Goal: Task Accomplishment & Management: Use online tool/utility

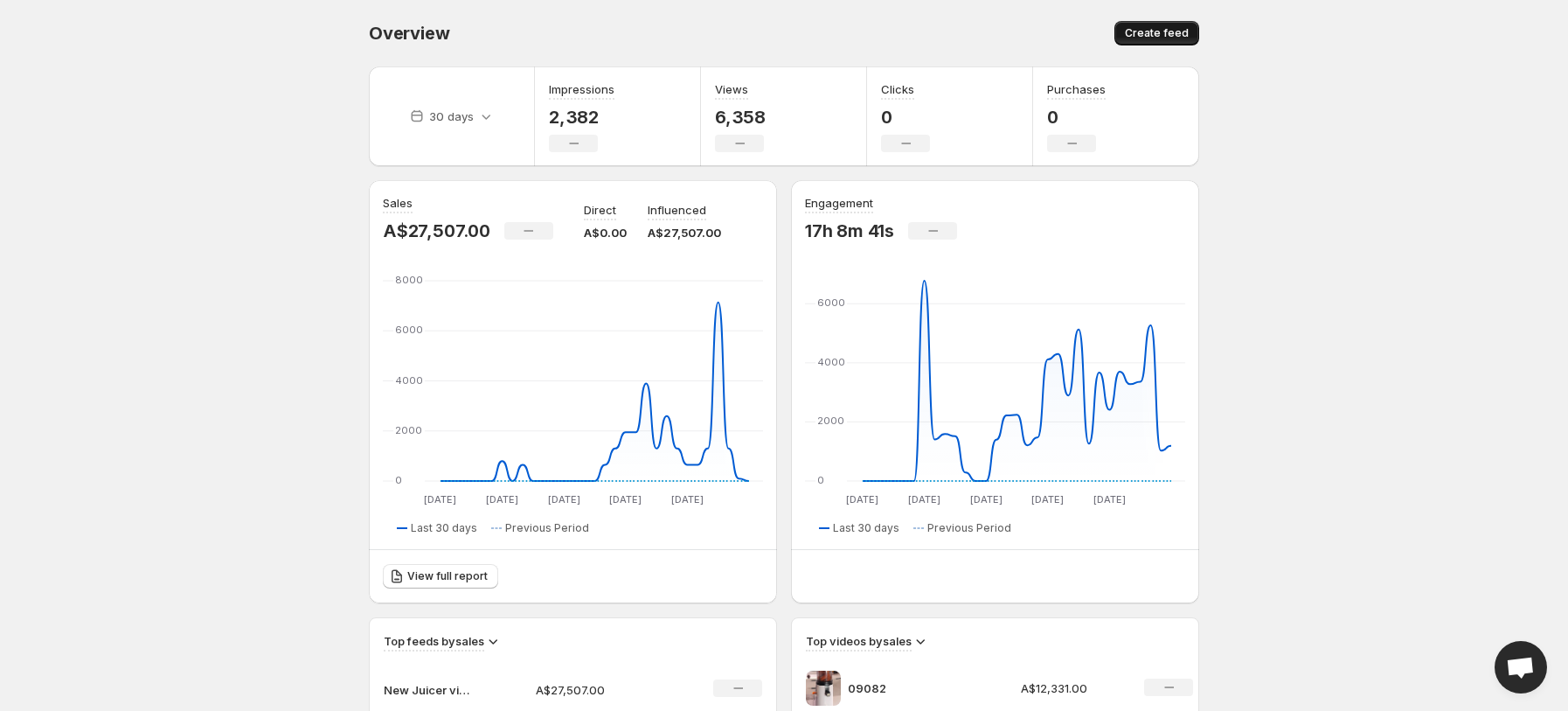
click at [1155, 25] on button "Create feed" at bounding box center [1157, 33] width 85 height 24
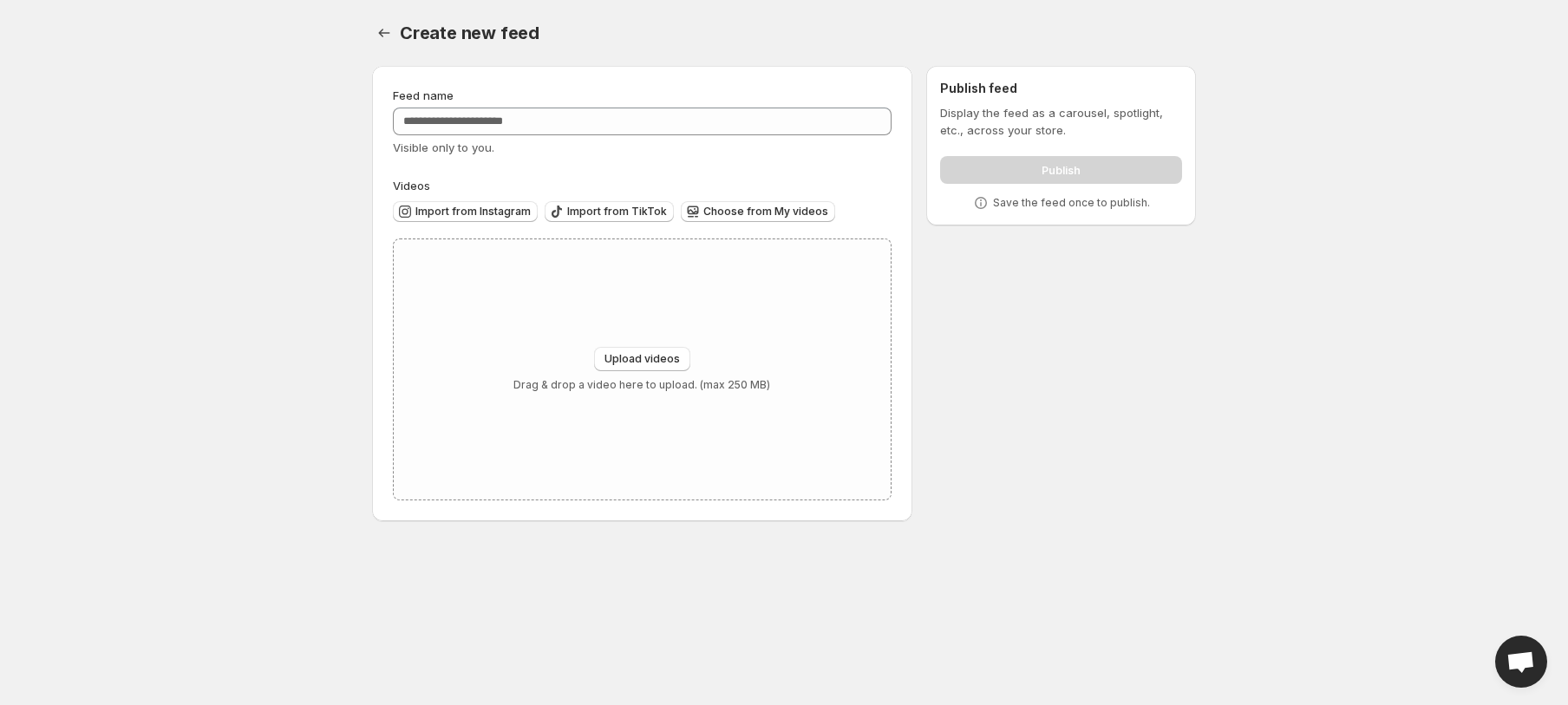
click at [298, 313] on body "Home Feeds Videos Subscription Settings Create new feed. This page is ready Cre…" at bounding box center [784, 352] width 1568 height 705
click at [763, 206] on span "Choose from My videos" at bounding box center [765, 212] width 125 height 14
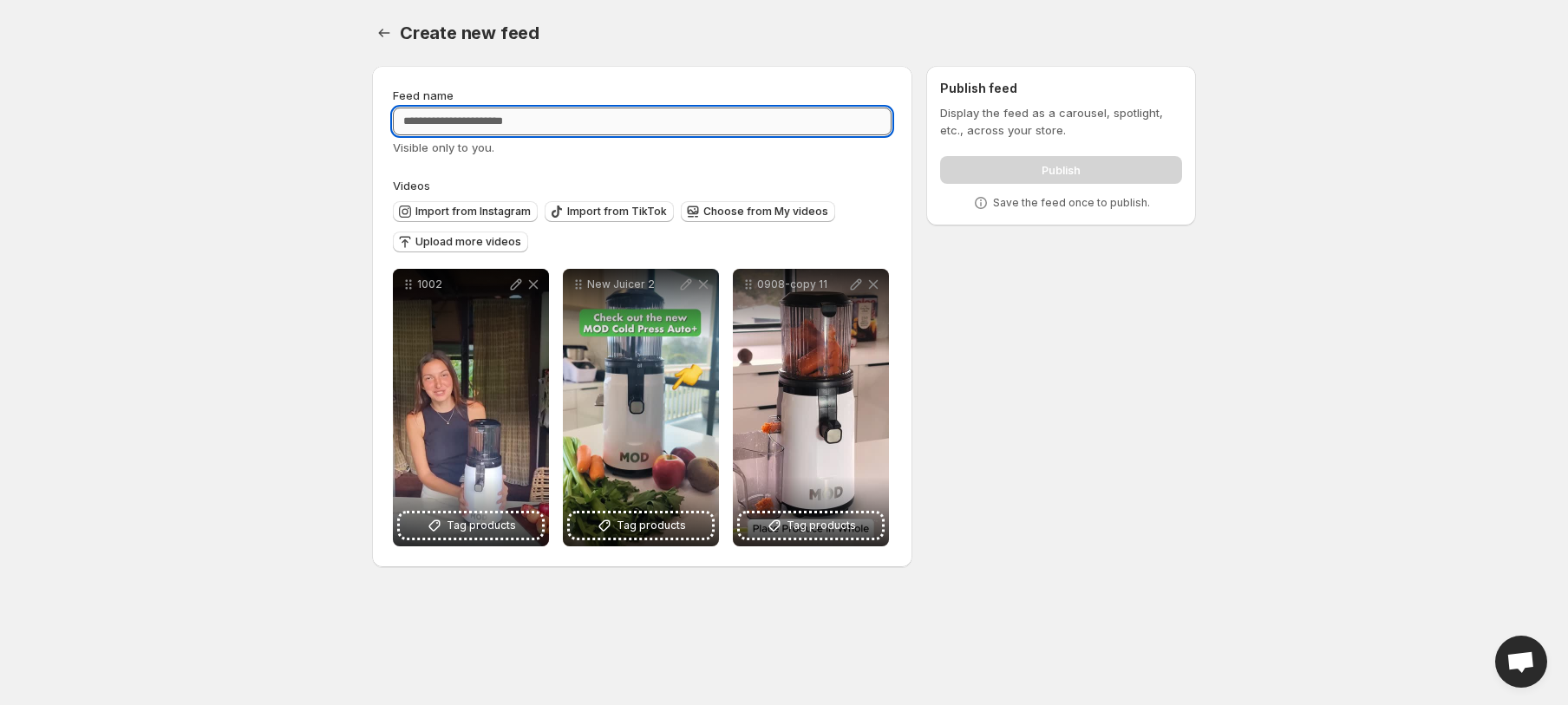
click at [566, 119] on input "Feed name" at bounding box center [641, 122] width 498 height 28
type input "*"
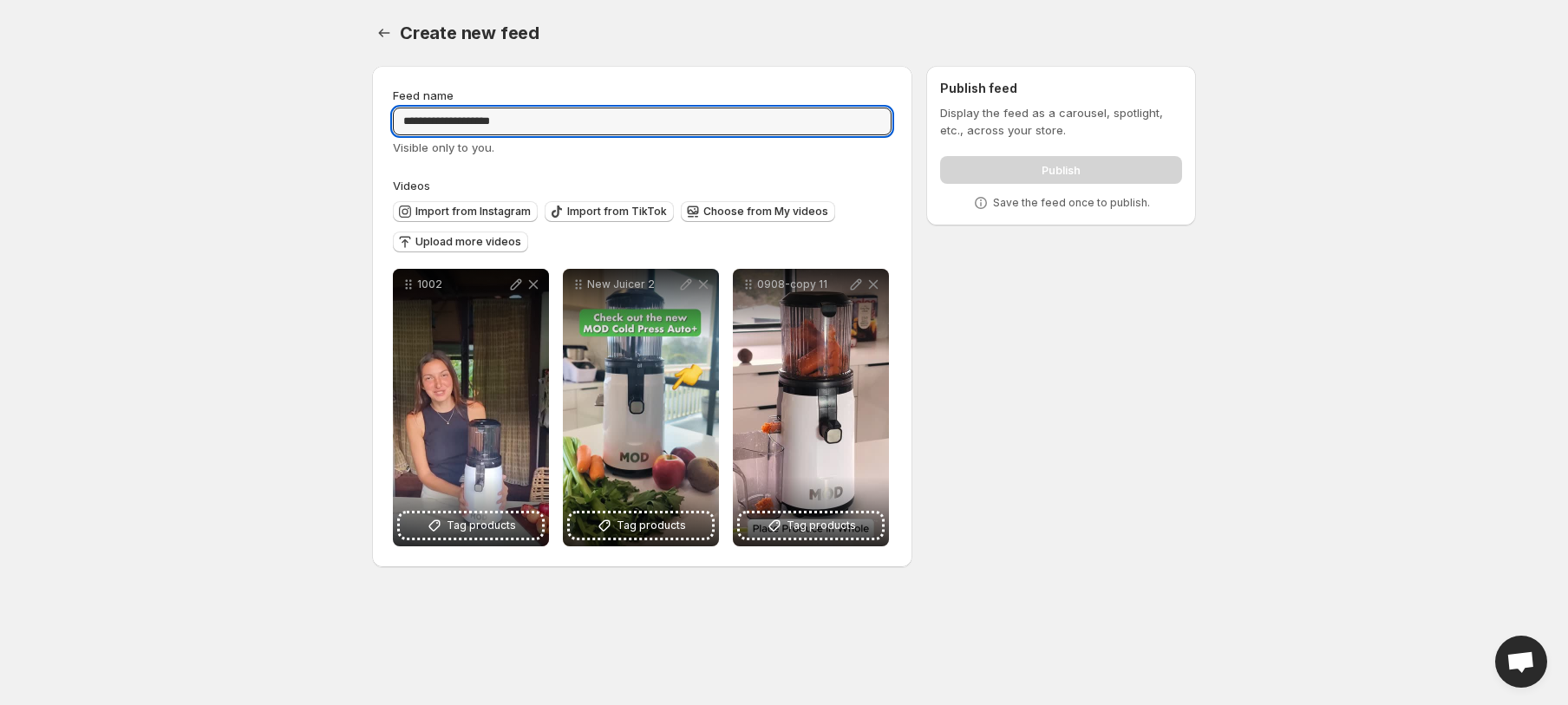
type input "**********"
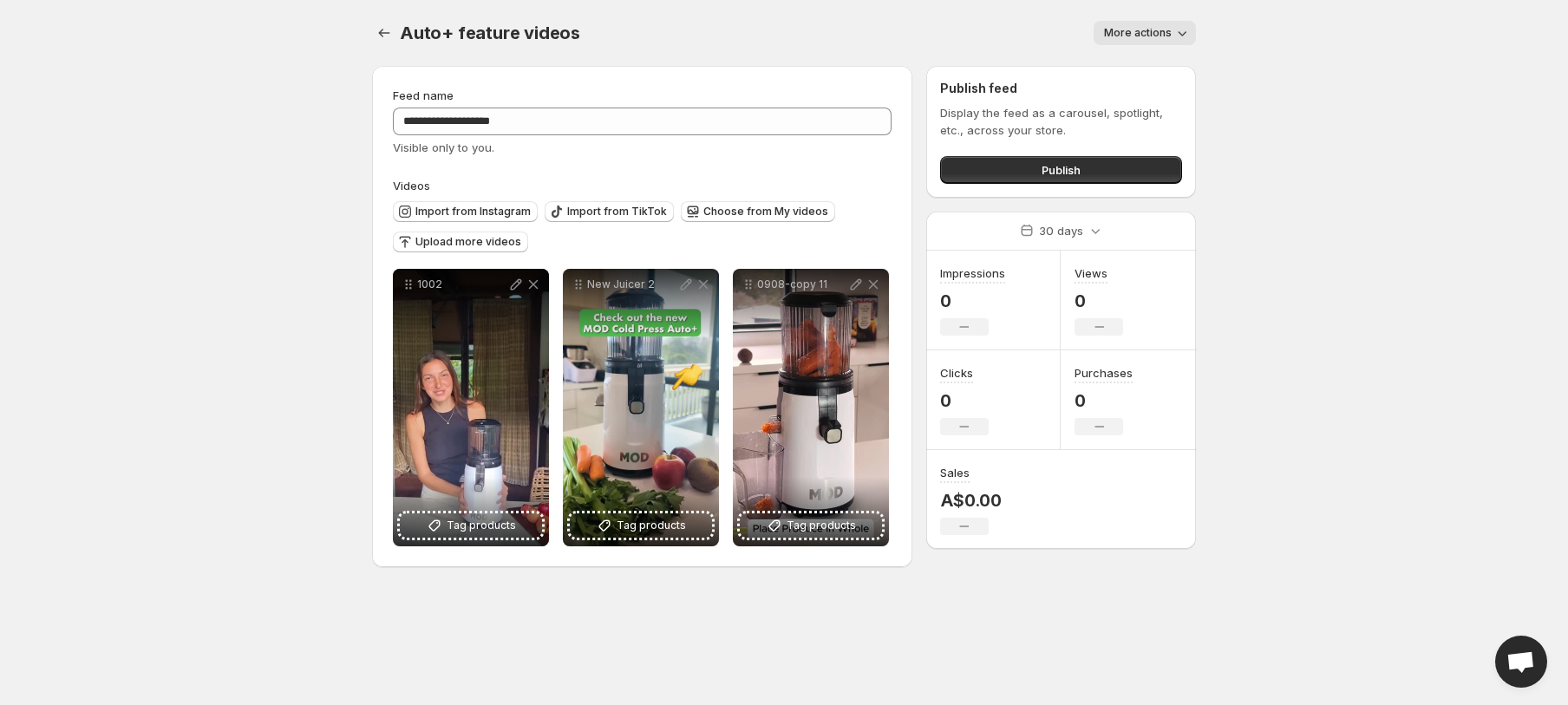
click at [865, 203] on div "Import from Instagram Import from TikTok Choose from My videos Upload more vide…" at bounding box center [638, 224] width 506 height 60
click at [383, 32] on icon "Settings" at bounding box center [384, 32] width 18 height 18
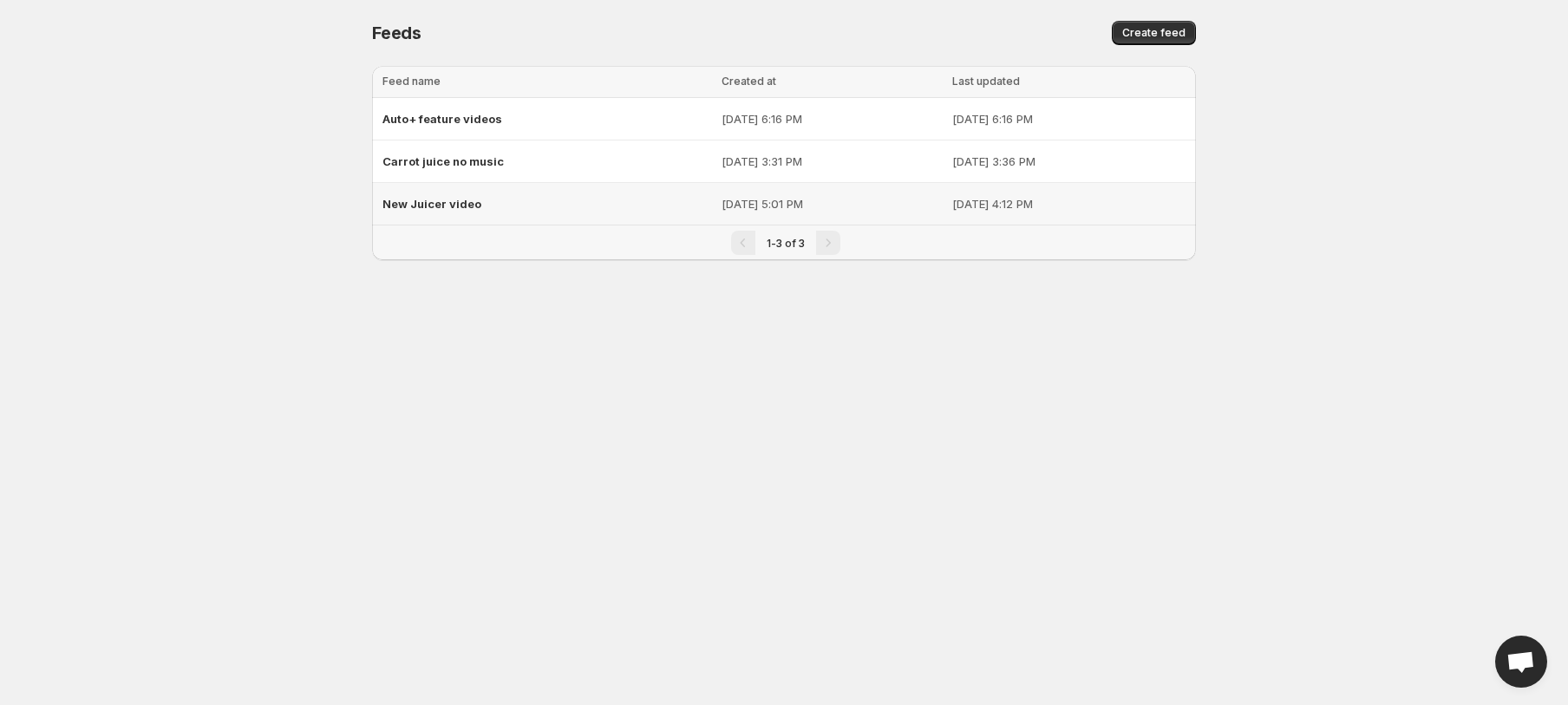
click at [495, 194] on div "New Juicer video" at bounding box center [546, 204] width 328 height 32
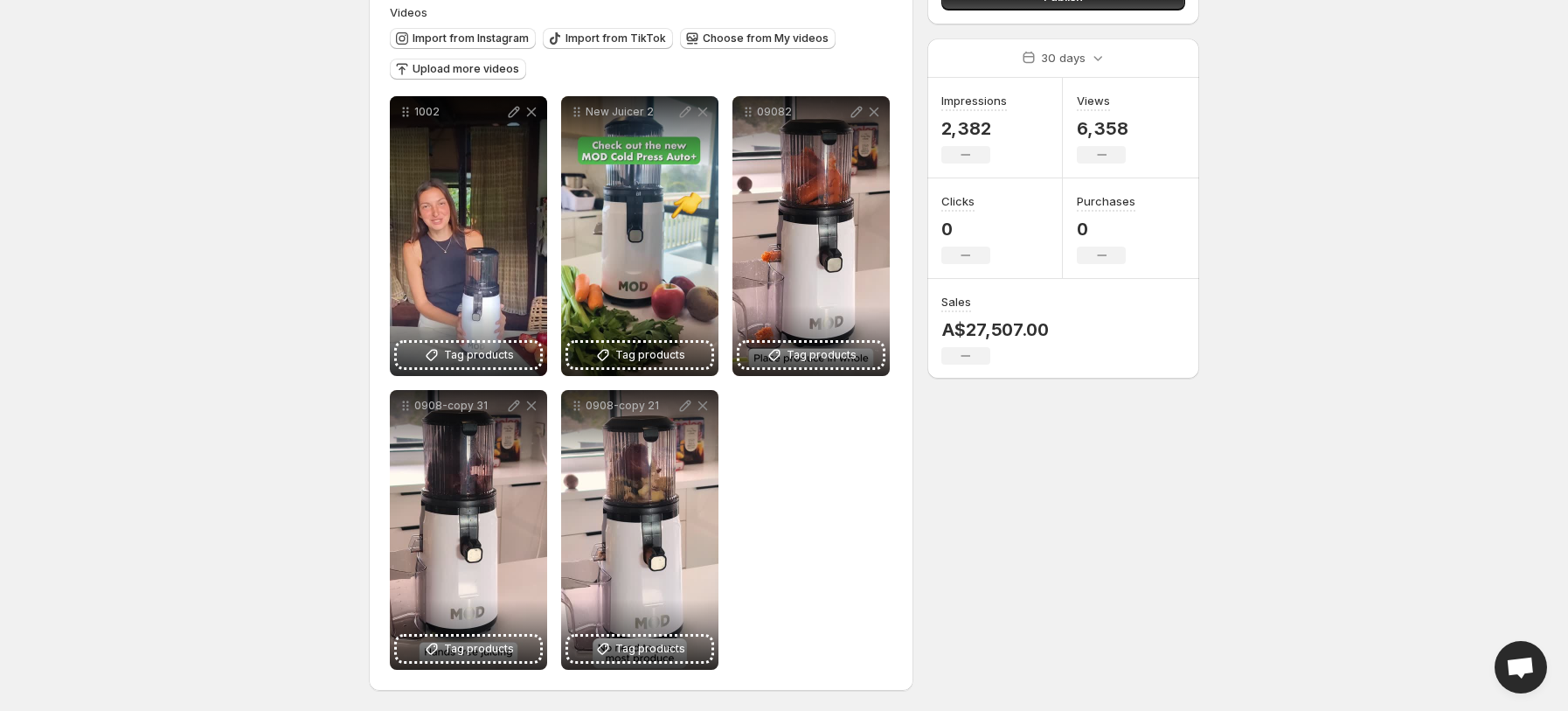
scroll to position [177, 0]
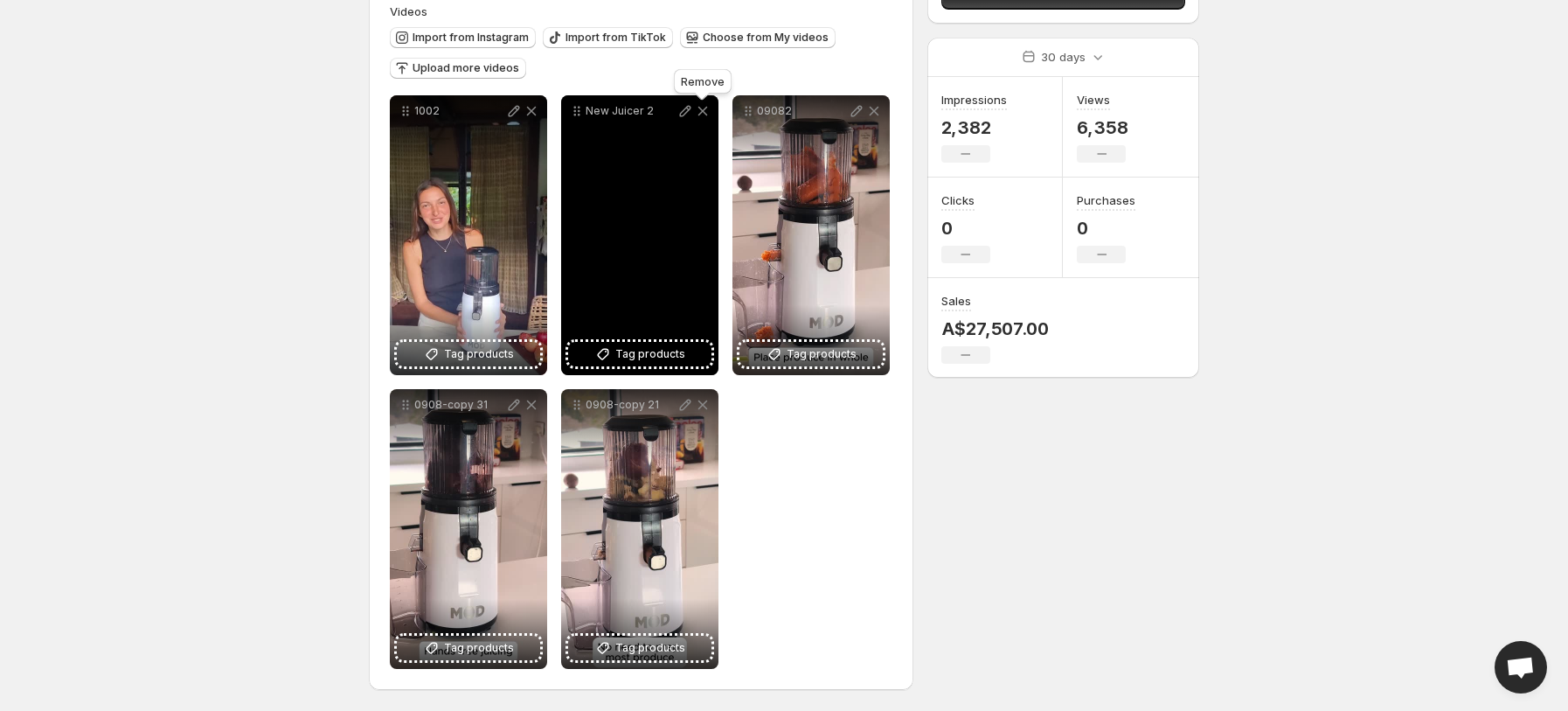
click at [704, 109] on icon at bounding box center [703, 111] width 9 height 9
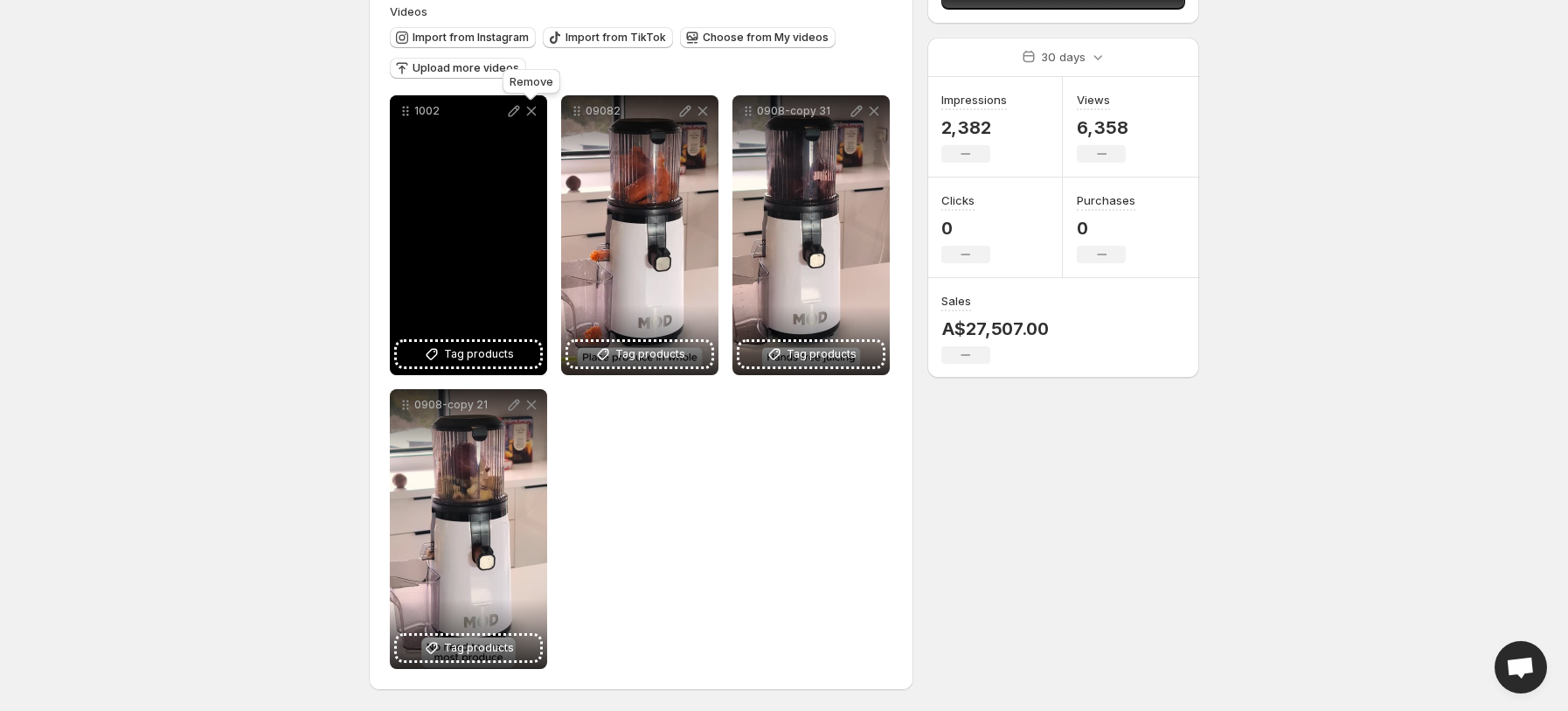
click at [533, 114] on icon at bounding box center [531, 110] width 18 height 18
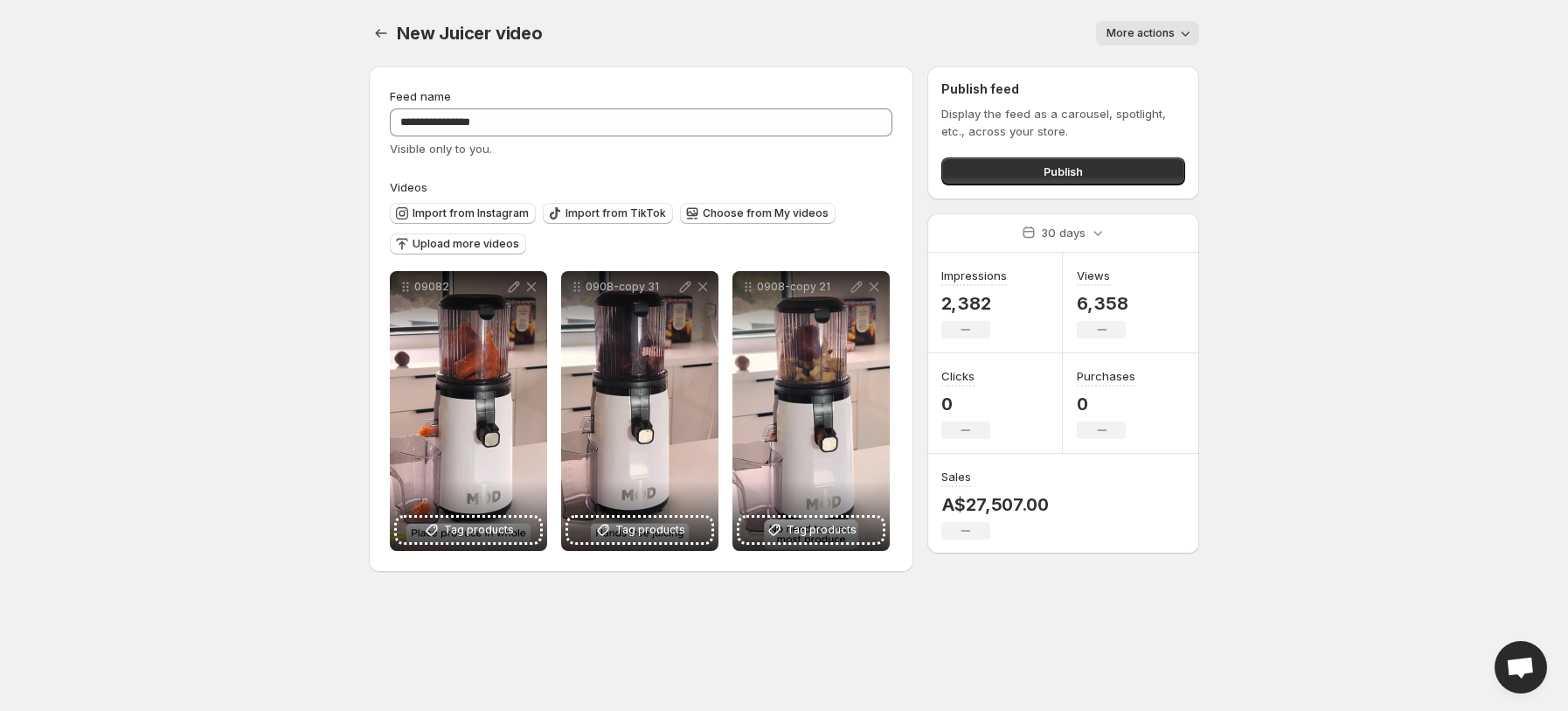
scroll to position [0, 0]
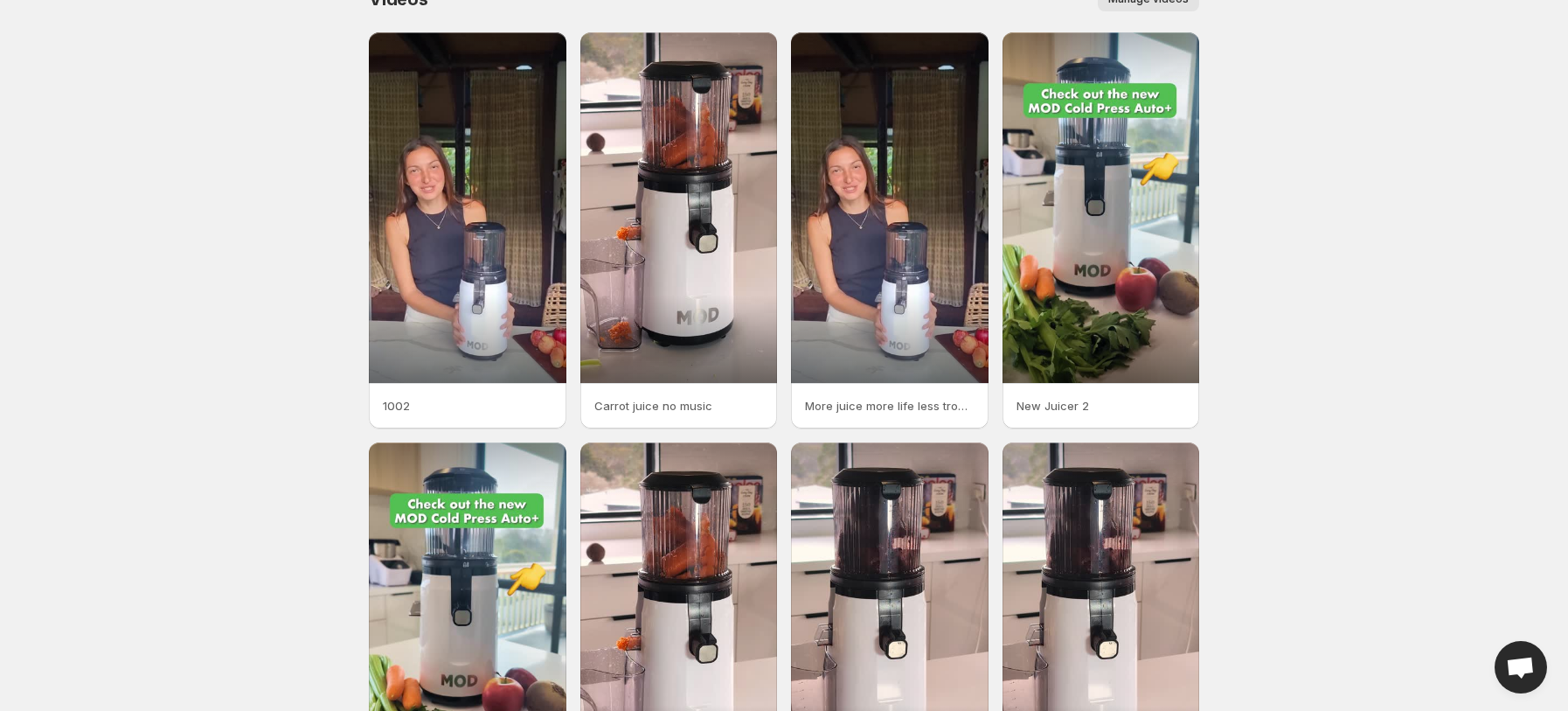
scroll to position [21, 0]
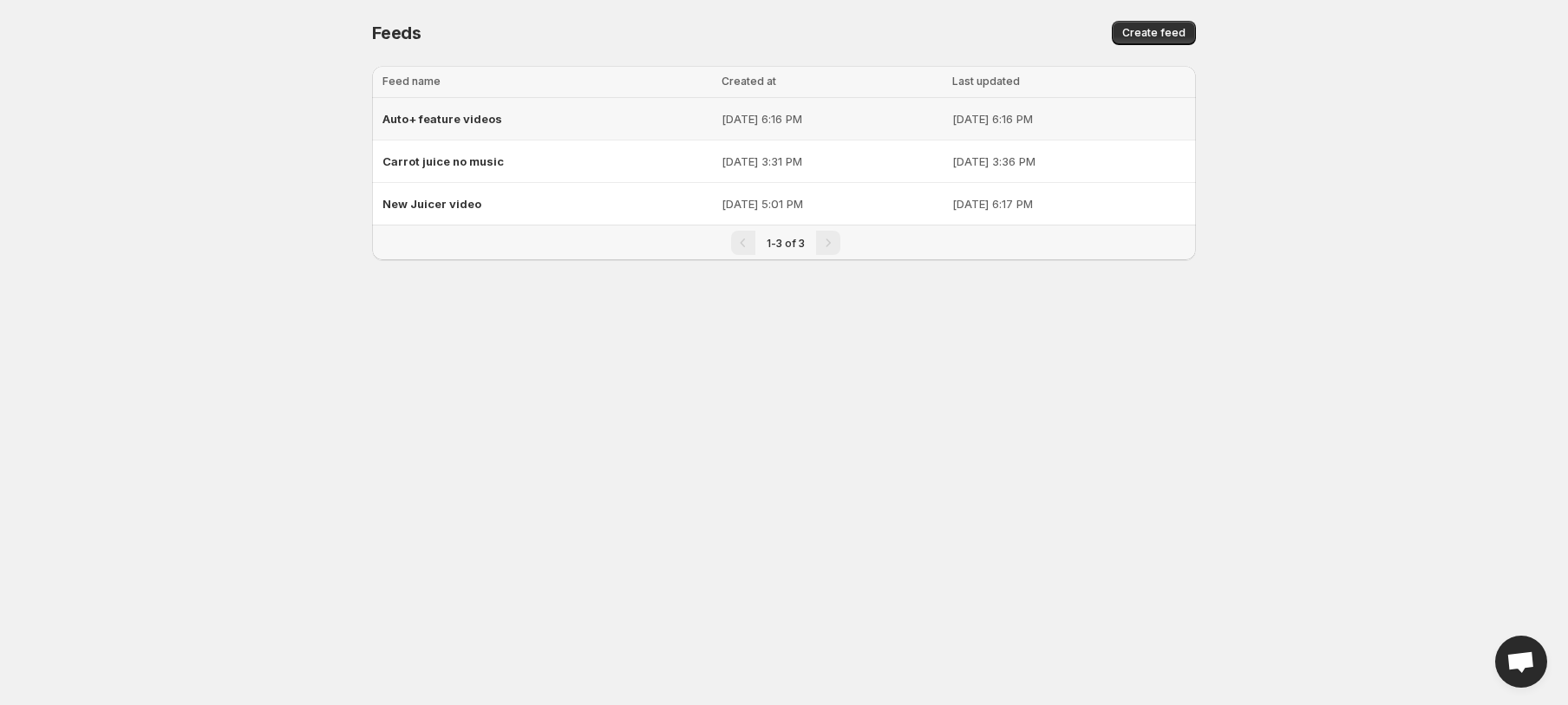
click at [620, 121] on div "Auto+ feature videos" at bounding box center [546, 119] width 328 height 32
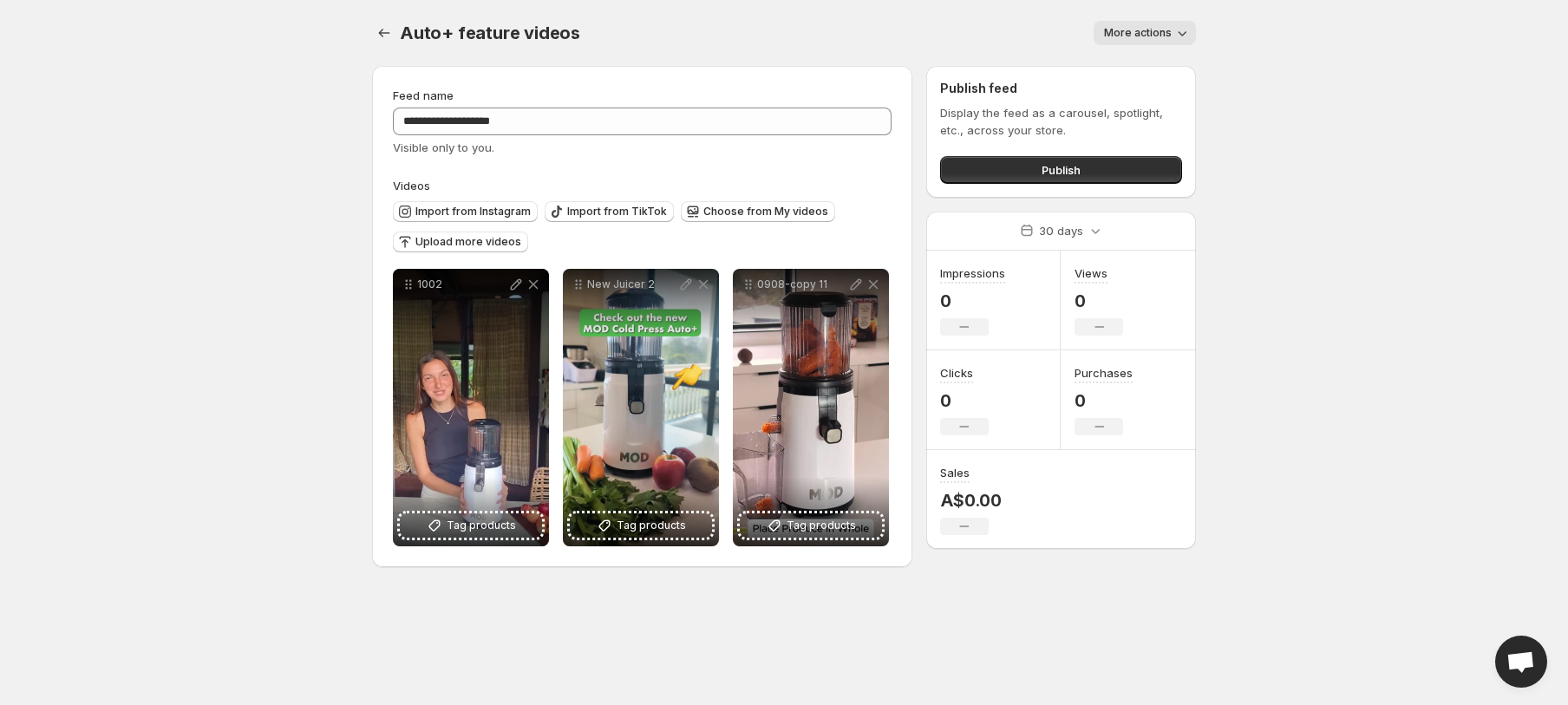
click at [1174, 33] on icon "button" at bounding box center [1182, 32] width 18 height 18
click at [1374, 249] on body "**********" at bounding box center [784, 352] width 1568 height 705
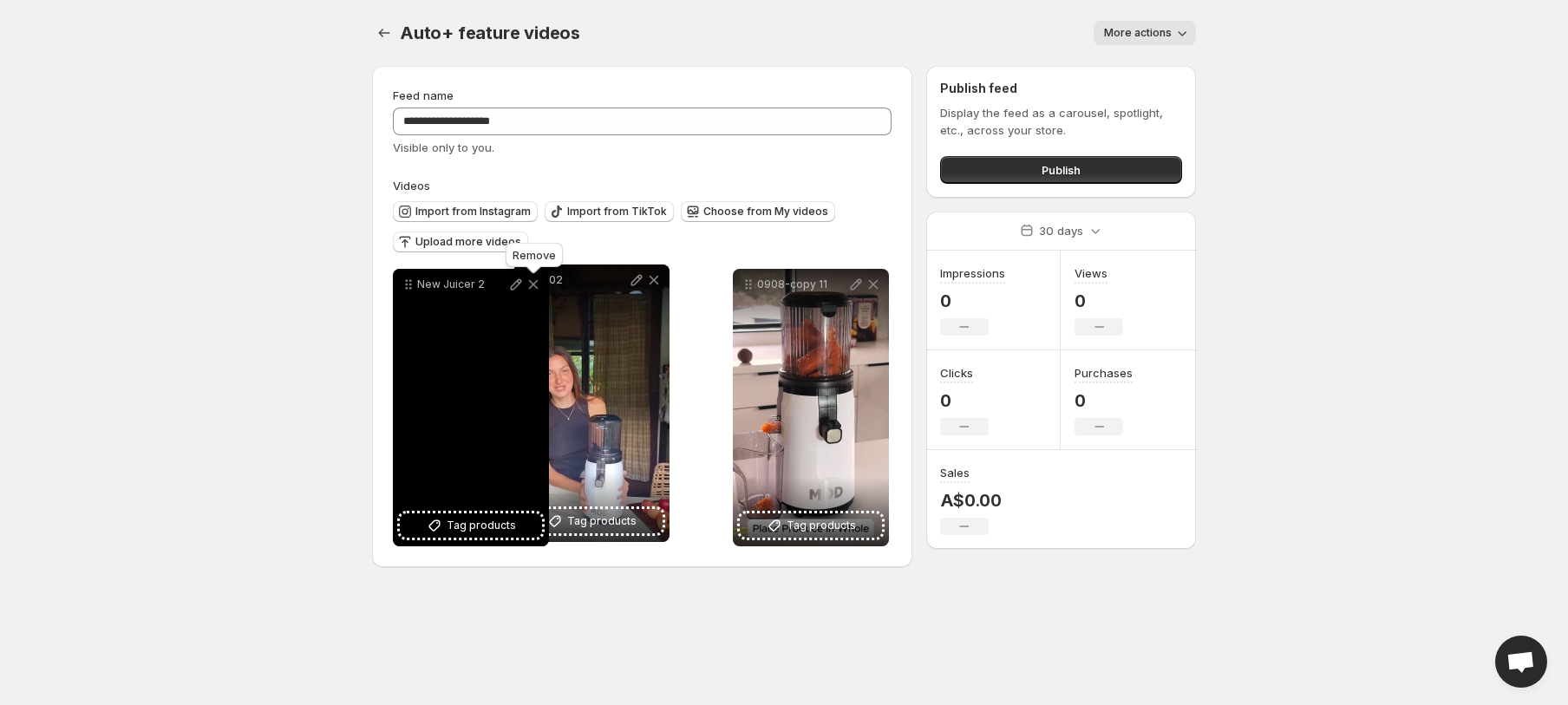
drag, startPoint x: 407, startPoint y: 288, endPoint x: 533, endPoint y: 285, distance: 126.0
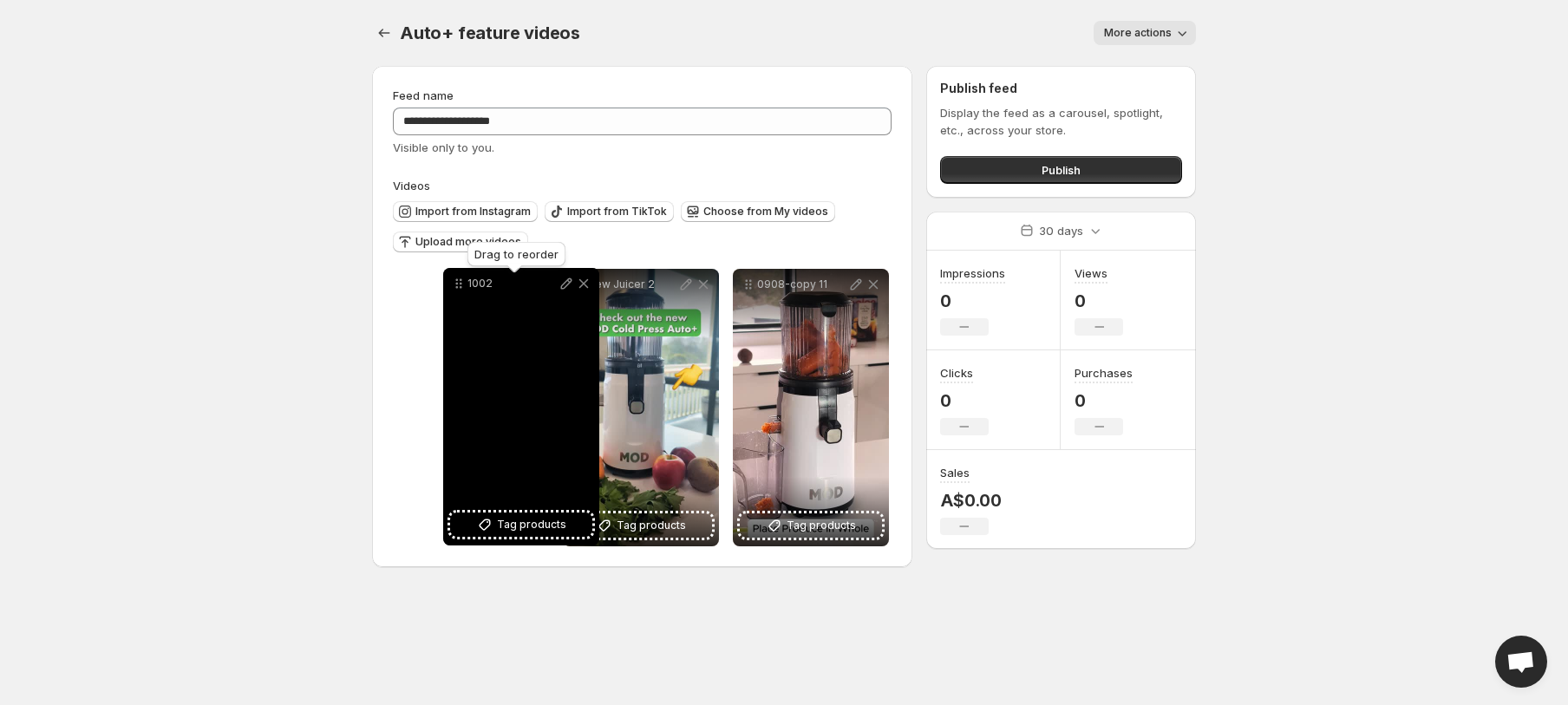
drag, startPoint x: 579, startPoint y: 289, endPoint x: 445, endPoint y: 288, distance: 134.0
click at [459, 288] on icon at bounding box center [460, 287] width 3 height 3
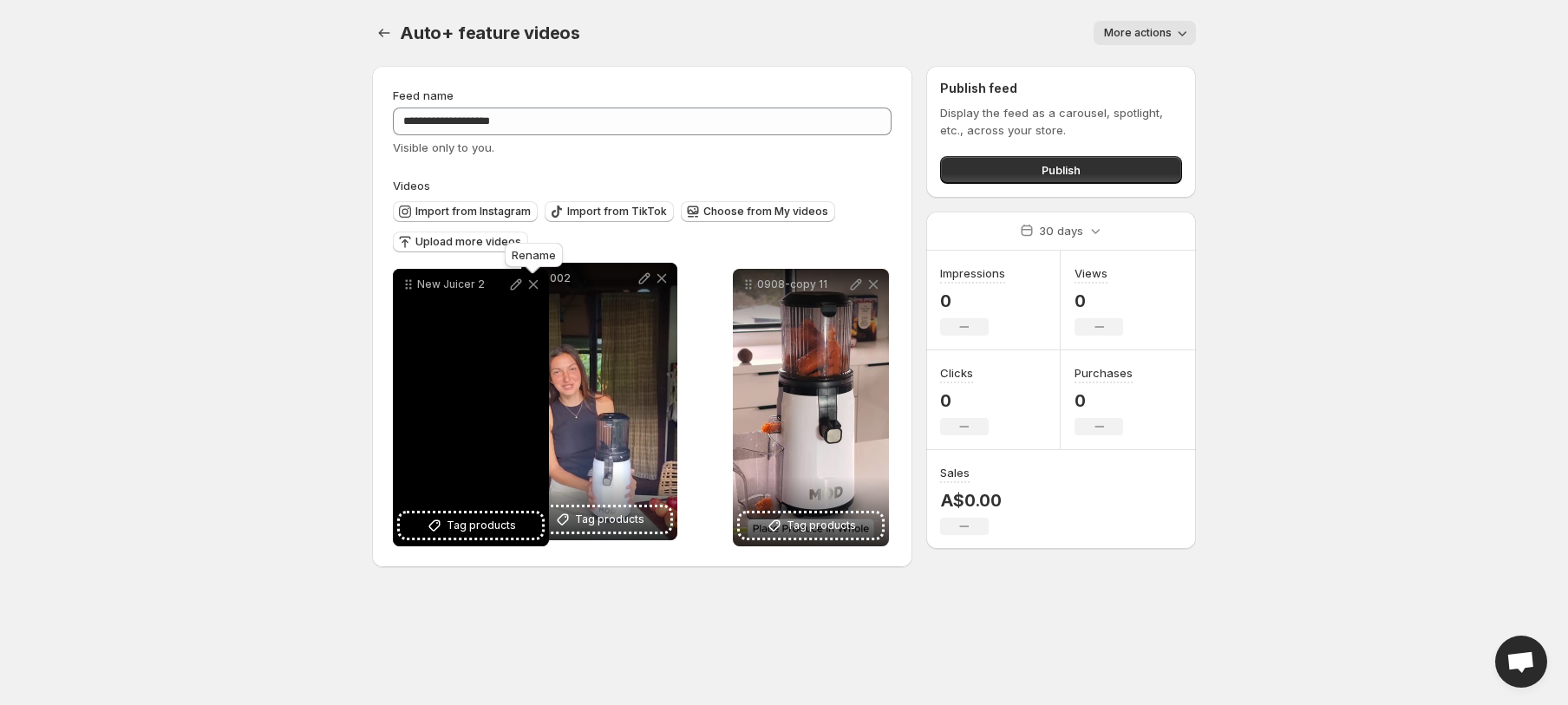
drag, startPoint x: 405, startPoint y: 284, endPoint x: 550, endPoint y: 276, distance: 145.2
